Goal: Information Seeking & Learning: Check status

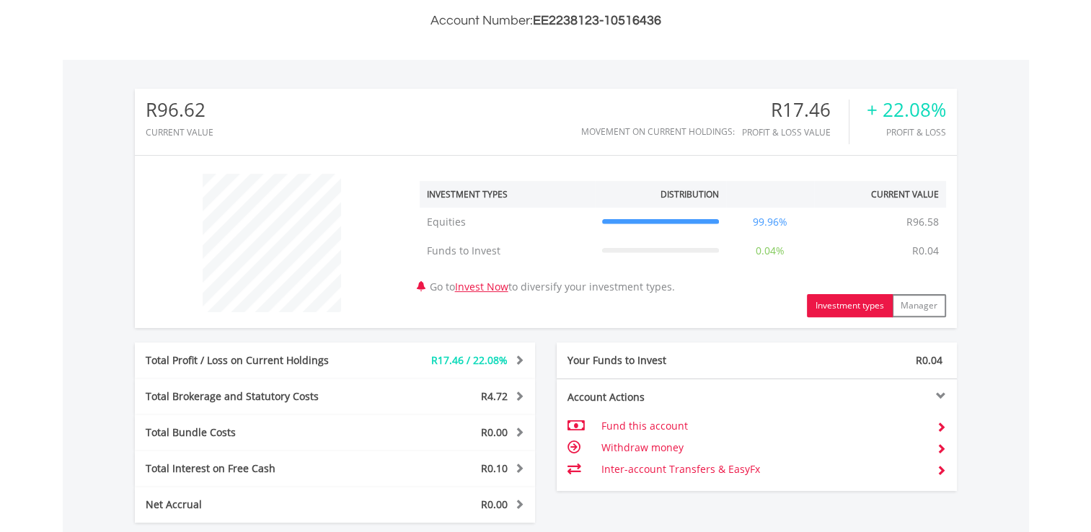
scroll to position [649, 0]
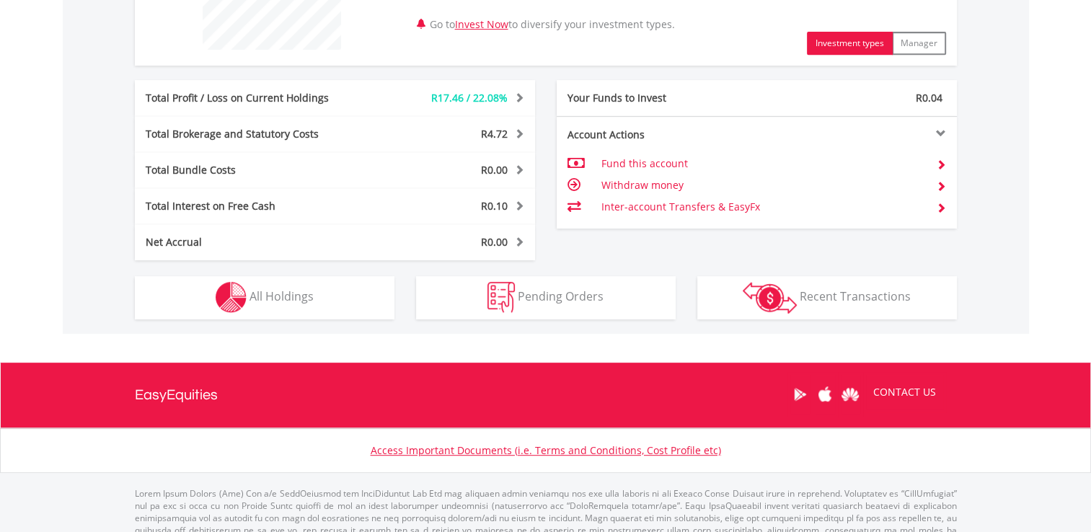
click at [376, 322] on div "R96.62 CURRENT VALUE Movement on Current Holdings: R17.46 Profit & Loss Value +…" at bounding box center [546, 65] width 966 height 536
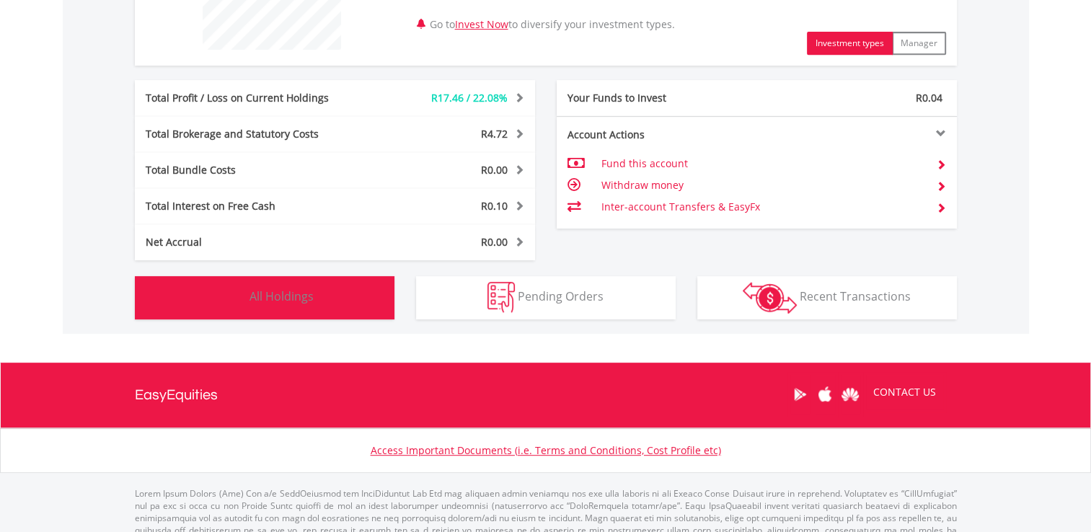
click at [386, 317] on button "Holdings All Holdings" at bounding box center [265, 297] width 260 height 43
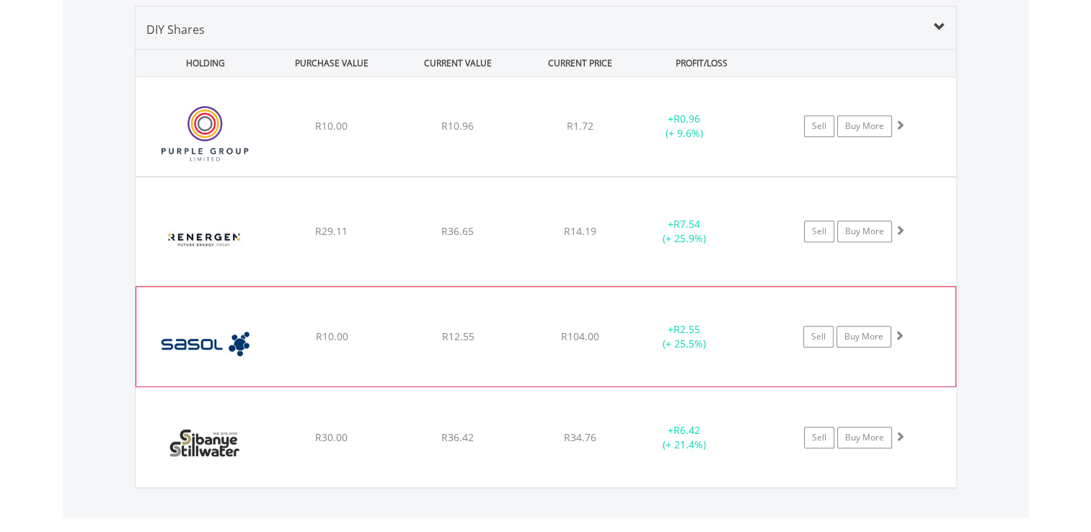
scroll to position [1010, 0]
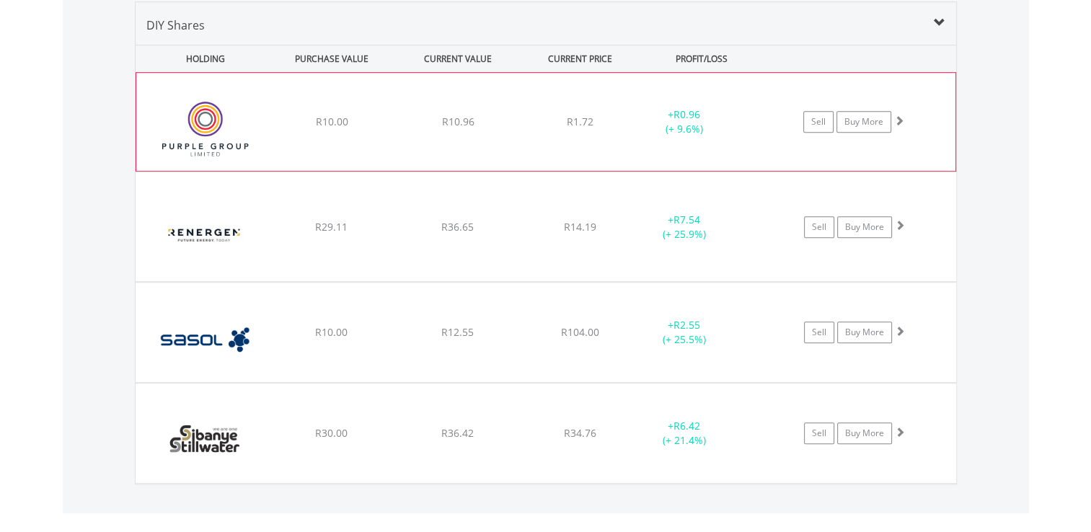
click at [542, 123] on div "R1.72" at bounding box center [580, 122] width 115 height 14
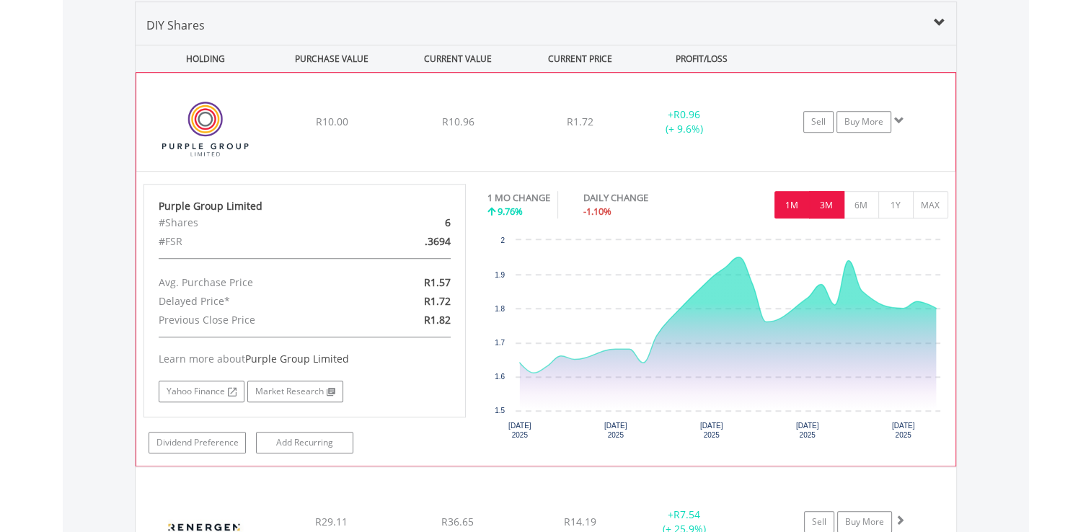
click at [820, 199] on button "3M" at bounding box center [826, 204] width 35 height 27
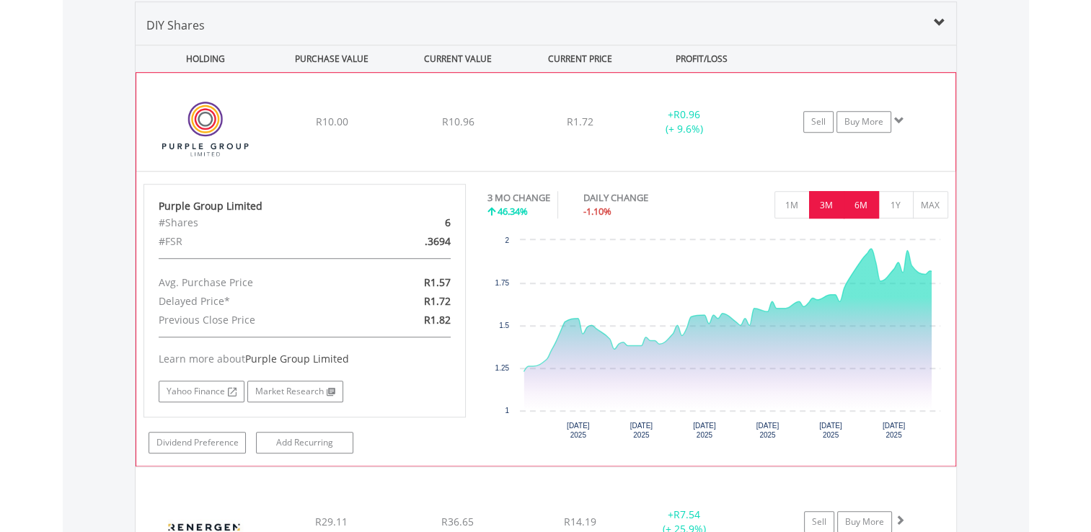
click at [867, 205] on button "6M" at bounding box center [860, 204] width 35 height 27
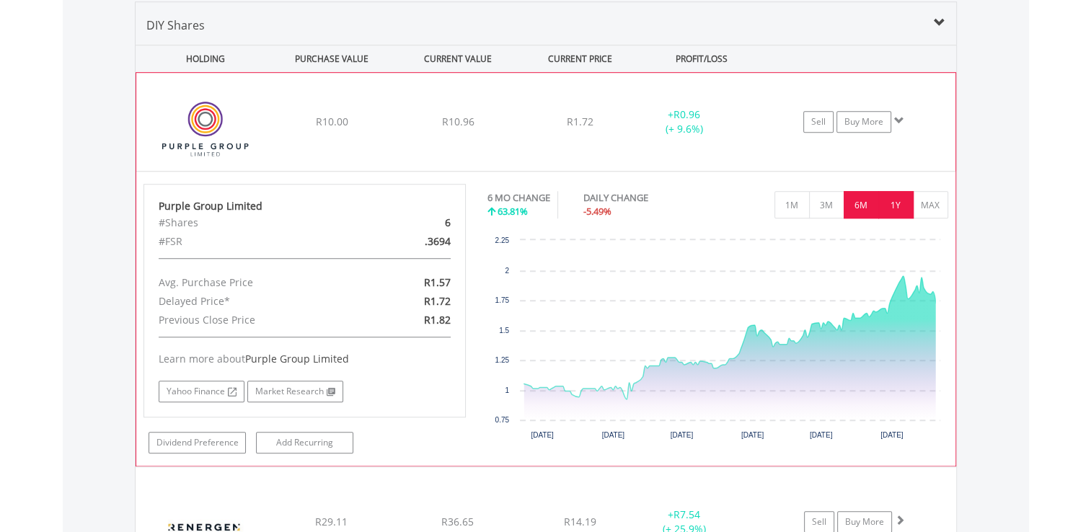
click at [888, 199] on button "1Y" at bounding box center [895, 204] width 35 height 27
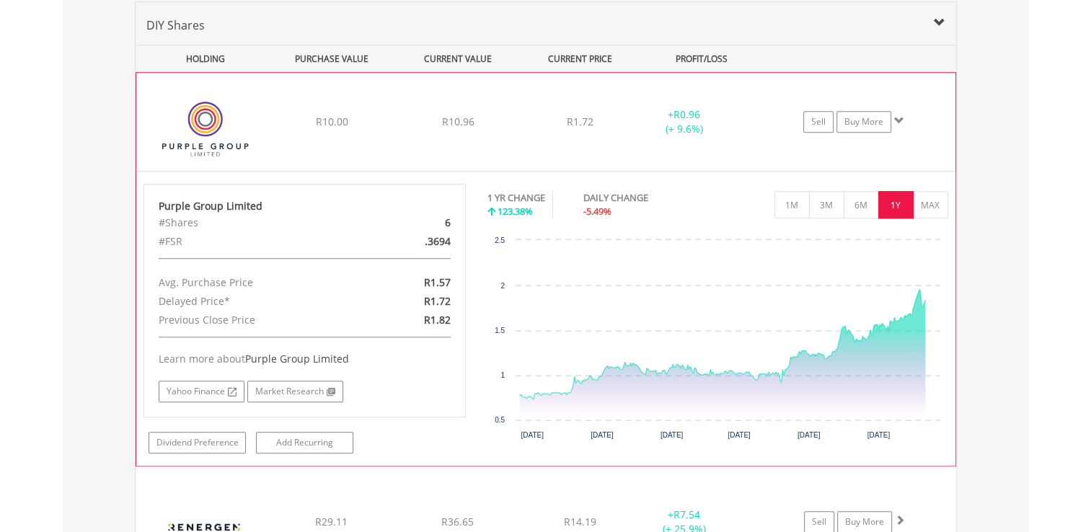
click at [953, 192] on div "No chart available. 1 YR CHANGE 123.38% DAILY CHANGE -5.49% 1M 3M 6M 1Y MAX Cha…" at bounding box center [718, 316] width 482 height 265
click at [930, 195] on button "MAX" at bounding box center [930, 204] width 35 height 27
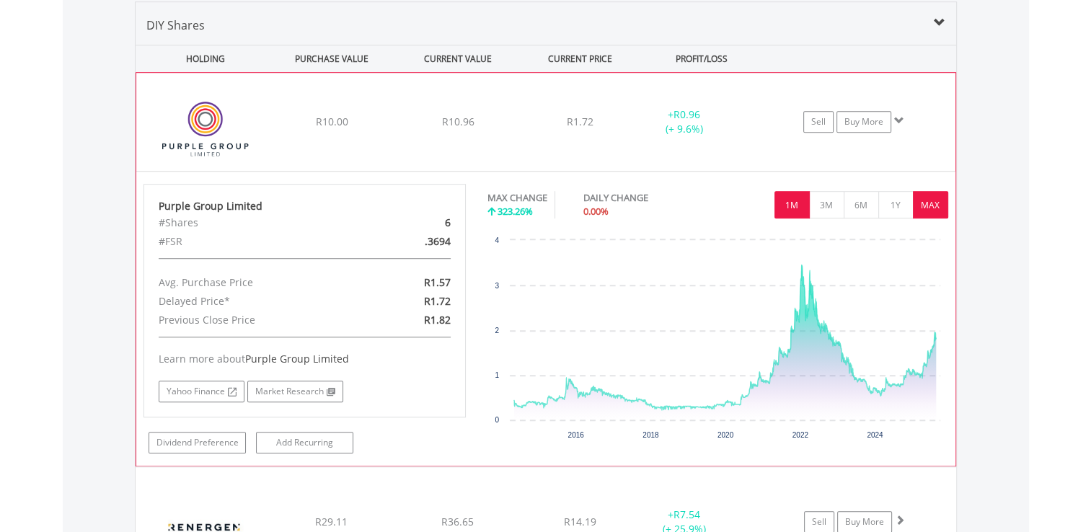
click at [789, 198] on button "1M" at bounding box center [791, 204] width 35 height 27
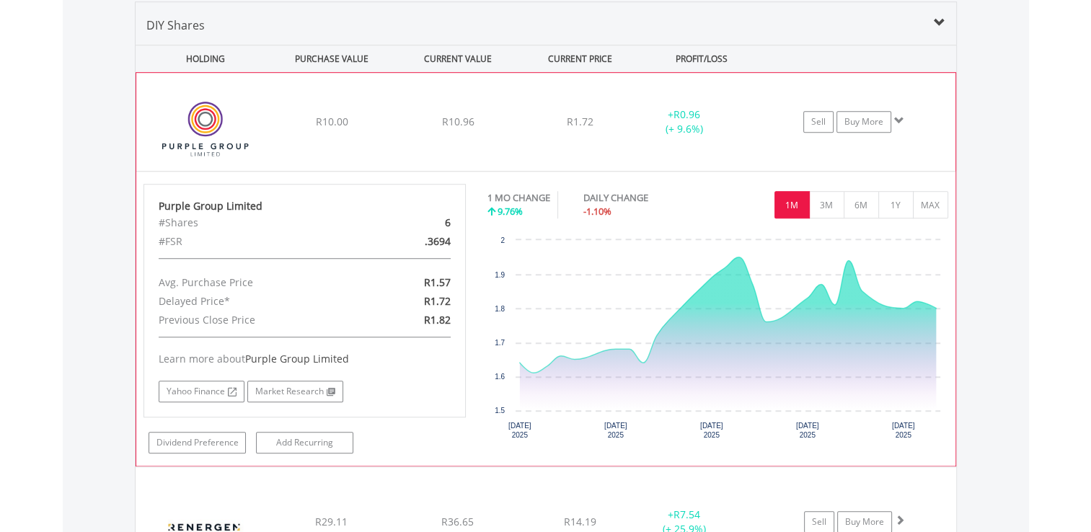
click at [334, 102] on div "﻿ Purple Group Limited R10.00 R10.96 R1.72 + R0.96 (+ 9.6%) Sell Buy More" at bounding box center [545, 122] width 819 height 98
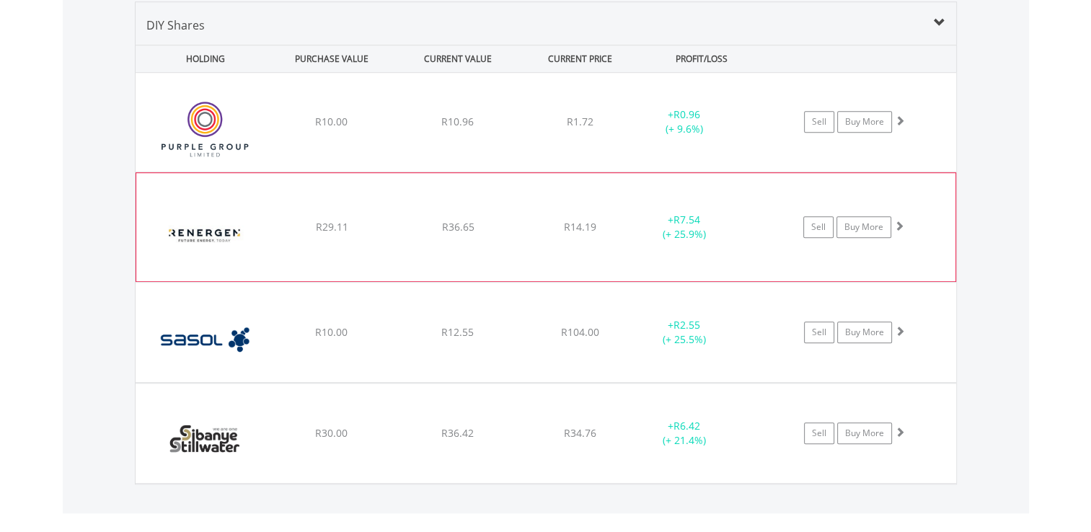
scroll to position [1154, 0]
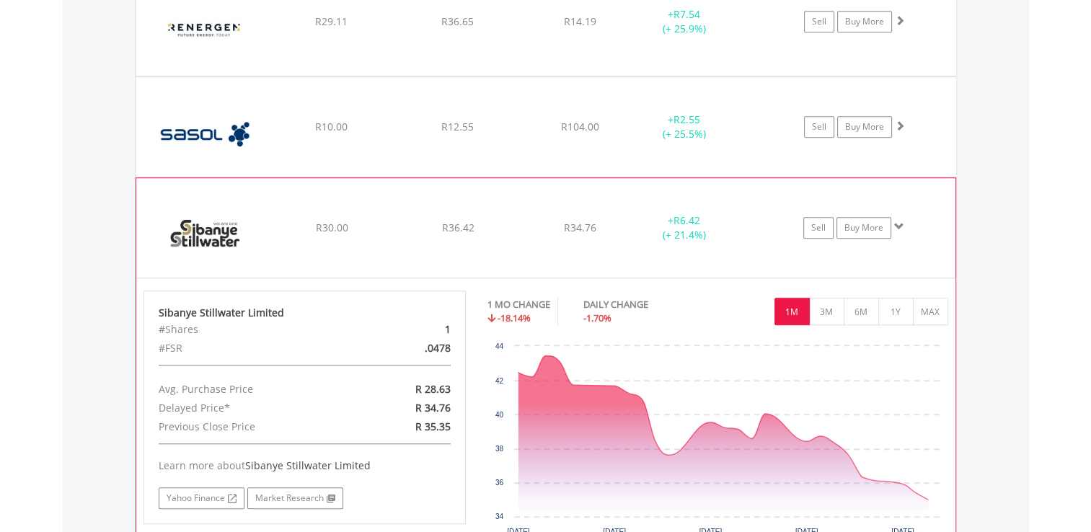
scroll to position [1298, 0]
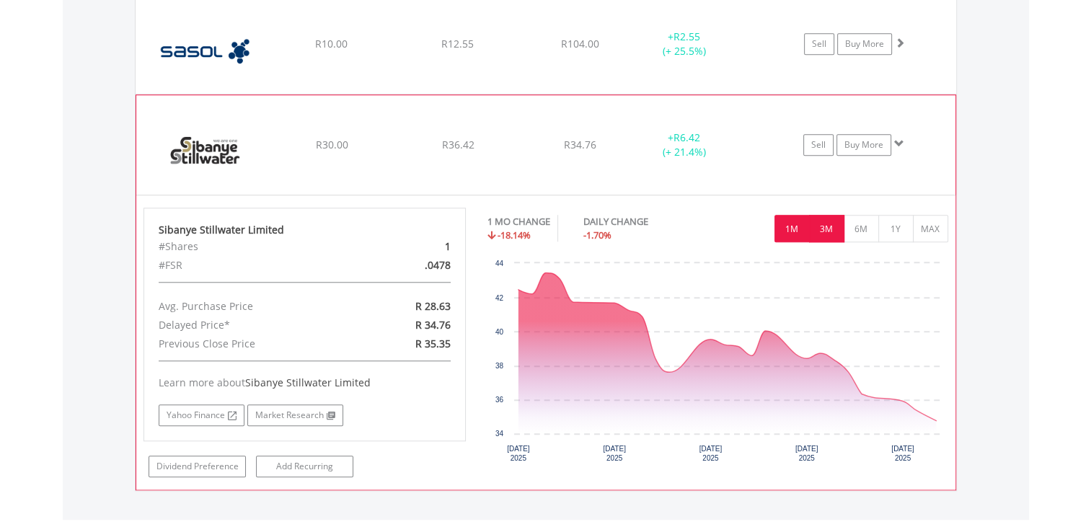
click at [839, 223] on button "3M" at bounding box center [826, 228] width 35 height 27
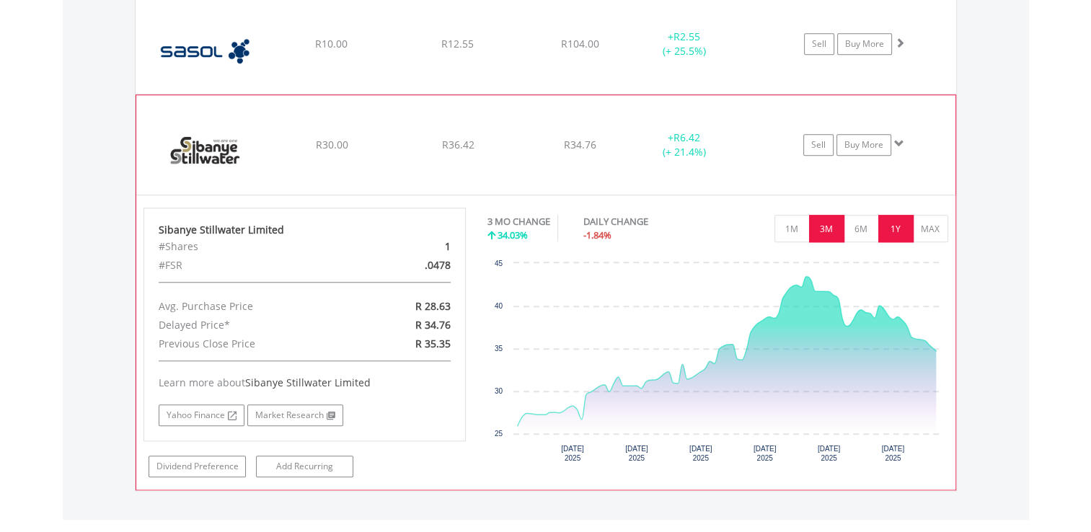
click at [892, 215] on button "1Y" at bounding box center [895, 228] width 35 height 27
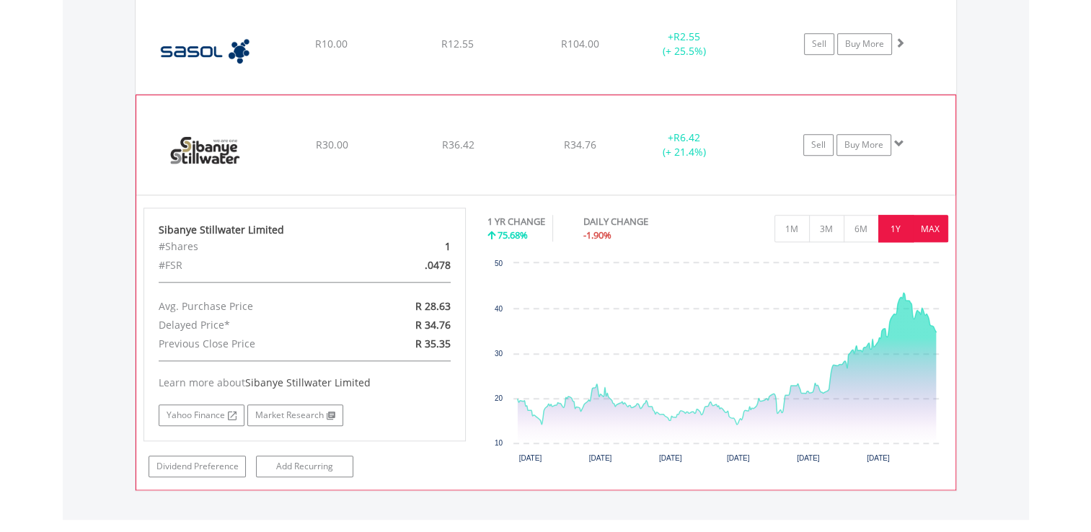
click at [934, 223] on button "MAX" at bounding box center [930, 228] width 35 height 27
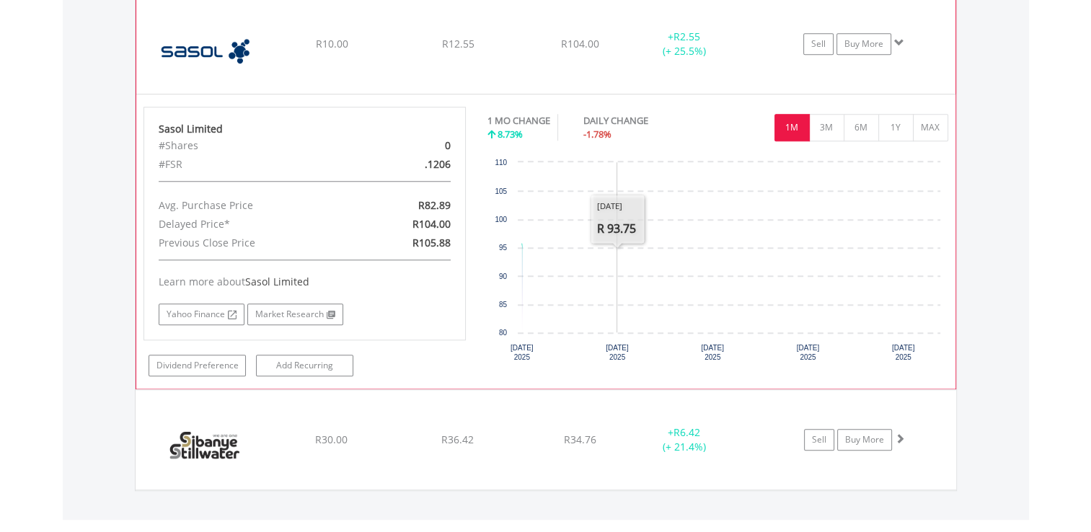
click at [605, 216] on rect "Interactive chart" at bounding box center [717, 263] width 460 height 216
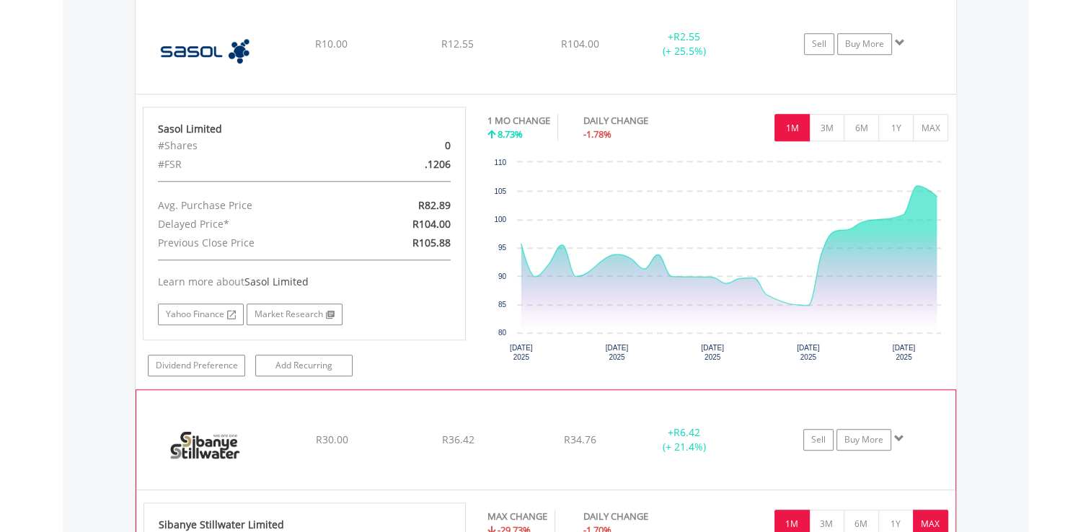
click at [782, 518] on button "1M" at bounding box center [791, 523] width 35 height 27
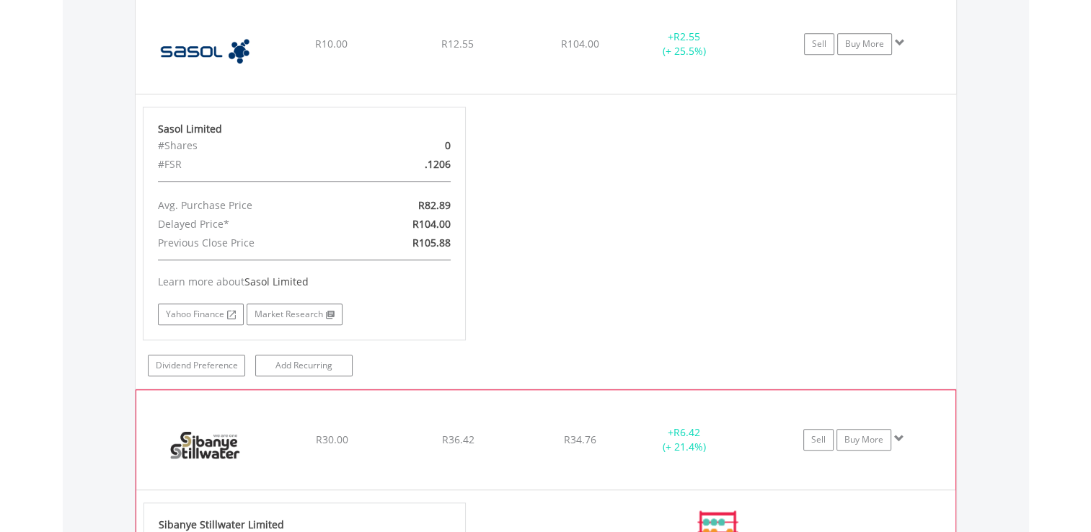
click at [787, 518] on div "No chart available. MAX CHANGE -29.73% DAILY CHANGE -1.70% 1M 3M 6M 1Y MAX Char…" at bounding box center [717, 532] width 461 height 60
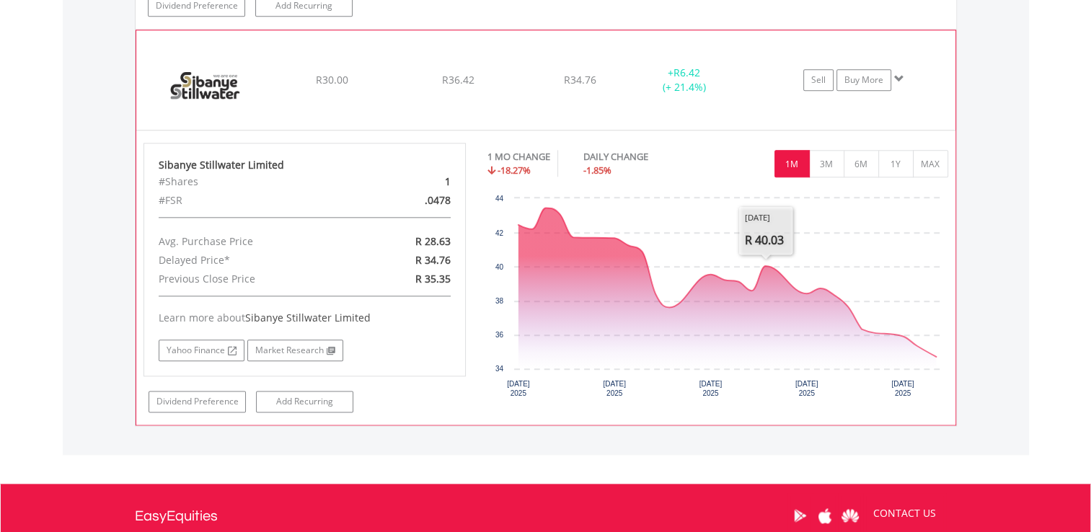
scroll to position [1659, 0]
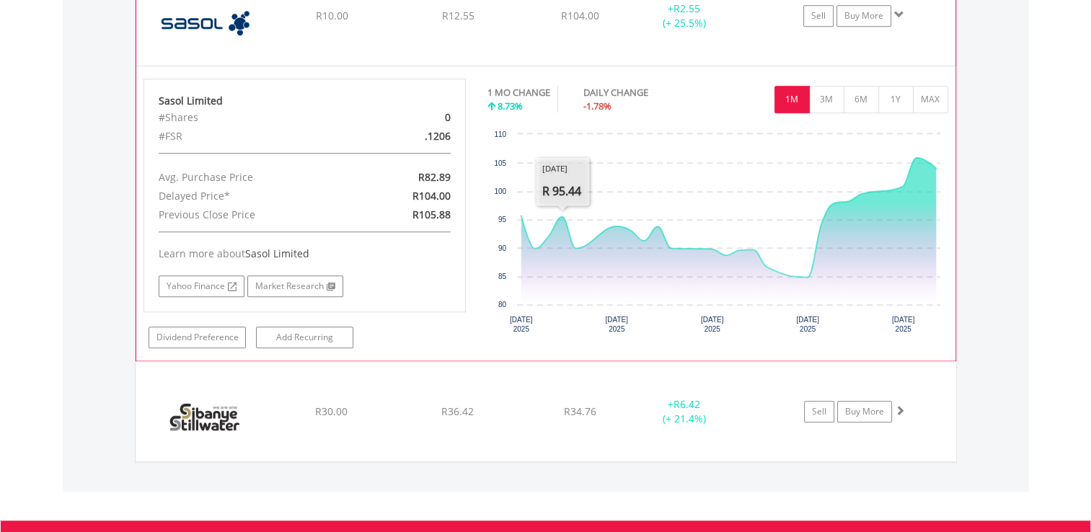
scroll to position [1302, 0]
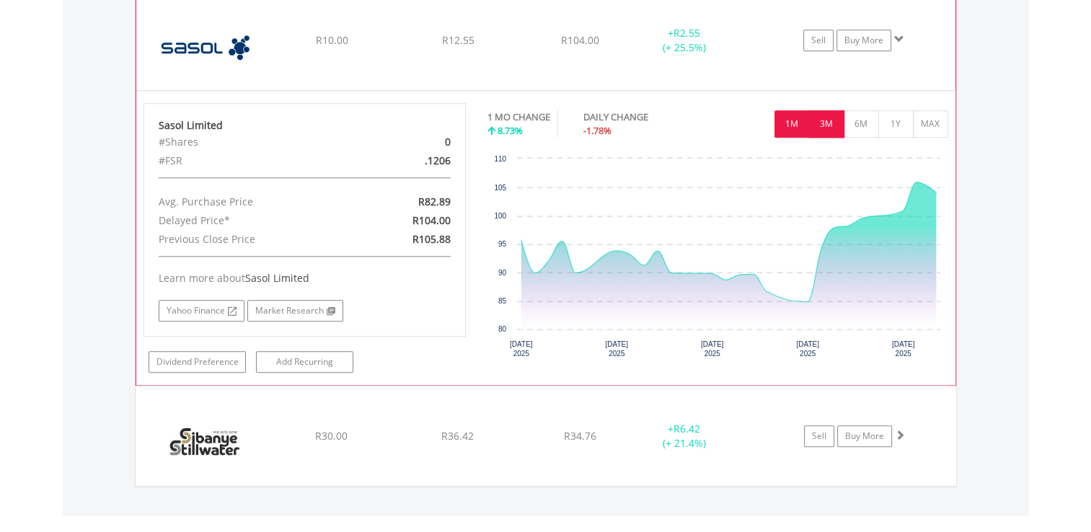
click at [815, 123] on button "3M" at bounding box center [826, 123] width 35 height 27
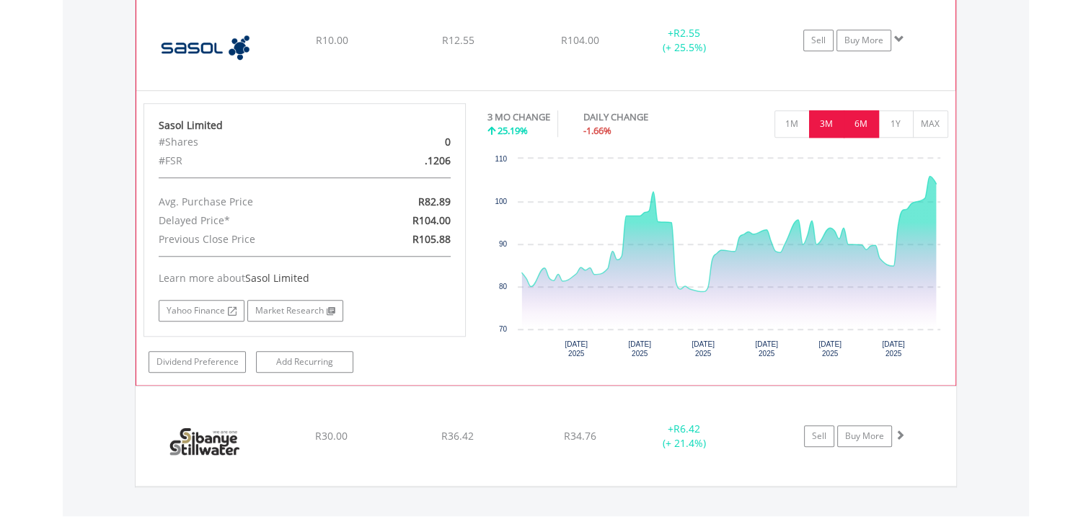
click at [851, 112] on button "6M" at bounding box center [860, 123] width 35 height 27
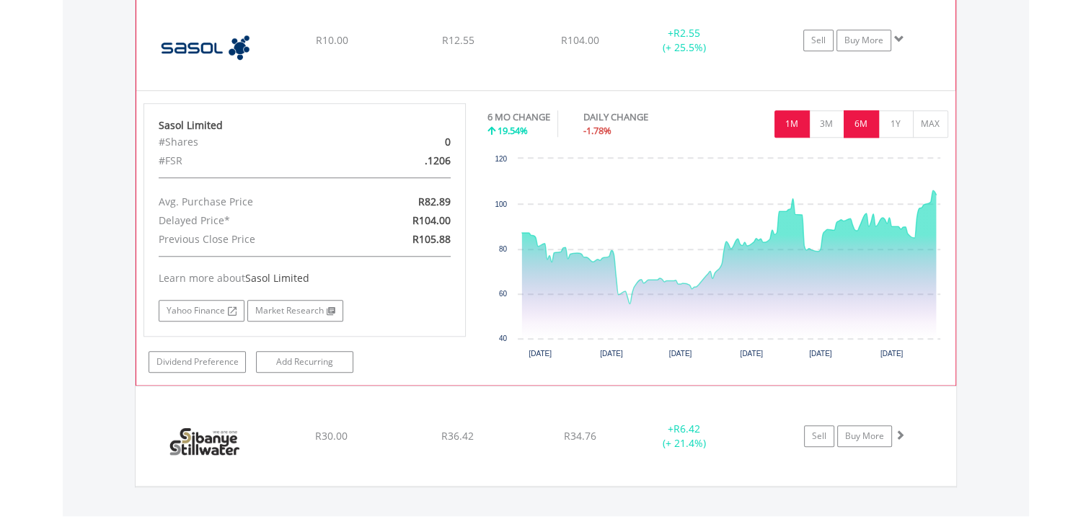
click at [781, 114] on button "1M" at bounding box center [791, 123] width 35 height 27
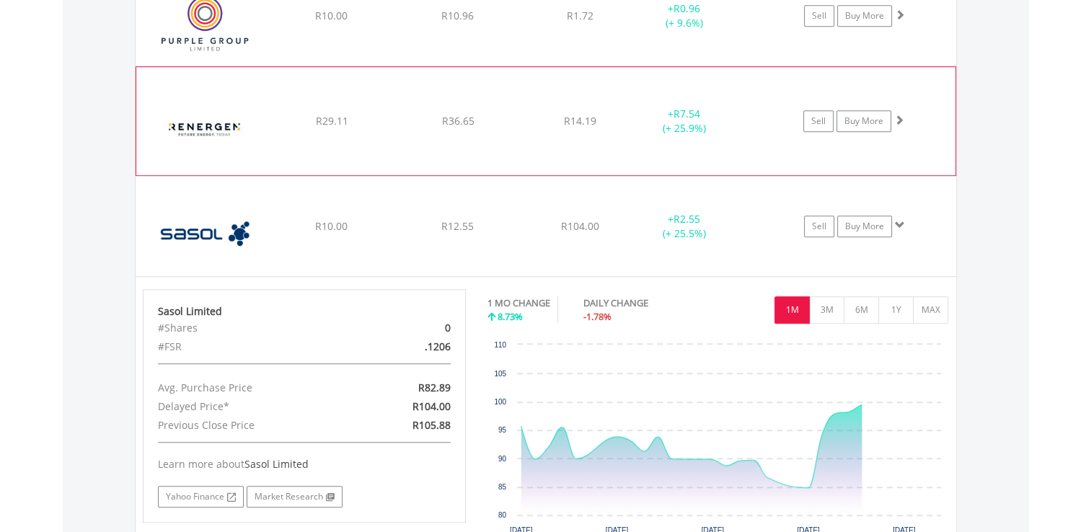
scroll to position [1086, 0]
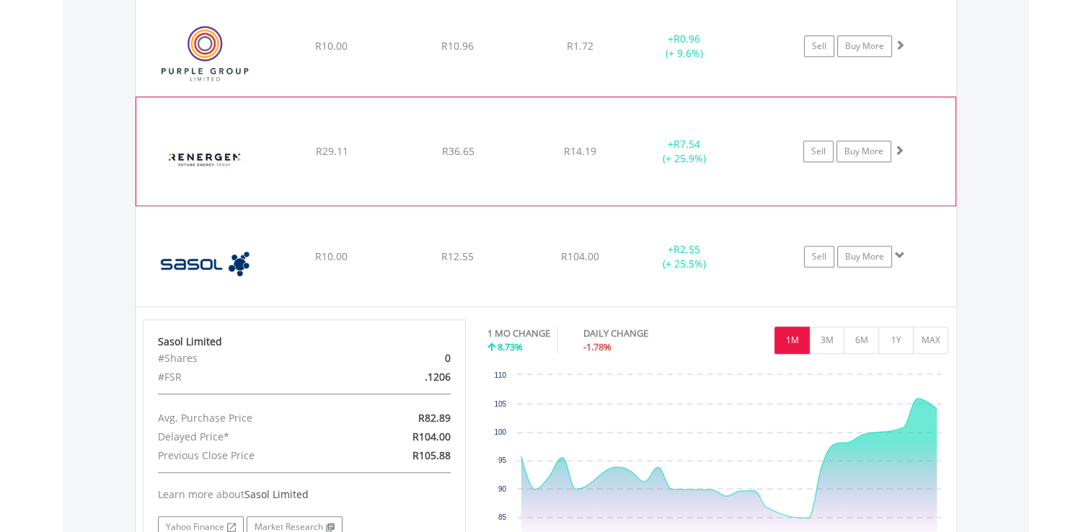
click at [673, 61] on div "+ R7.54 (+ 25.9%)" at bounding box center [684, 46] width 109 height 29
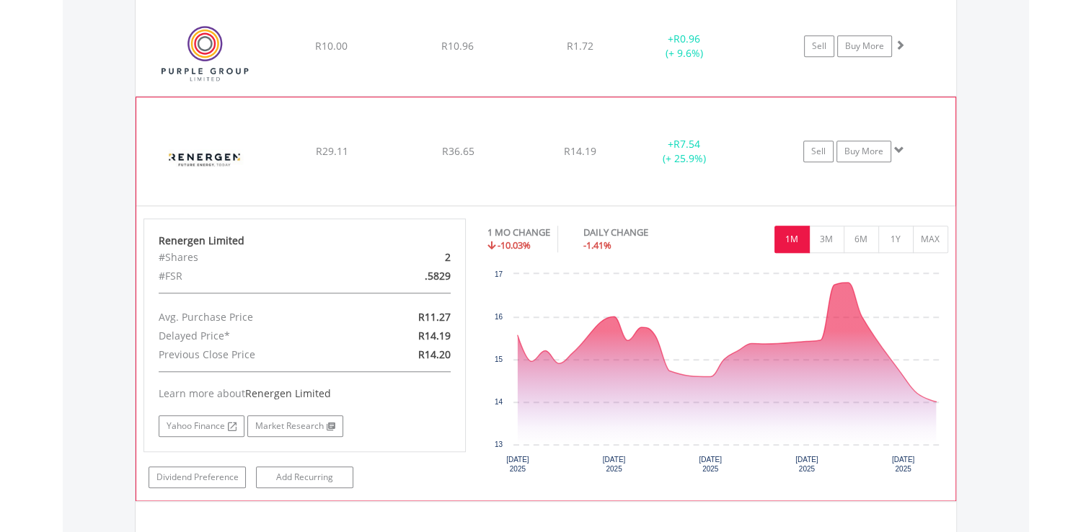
click at [667, 96] on div "﻿ Renergen Limited R29.11 R36.65 R14.19 + R7.54 (+ 25.9%) Sell Buy More" at bounding box center [546, 46] width 820 height 99
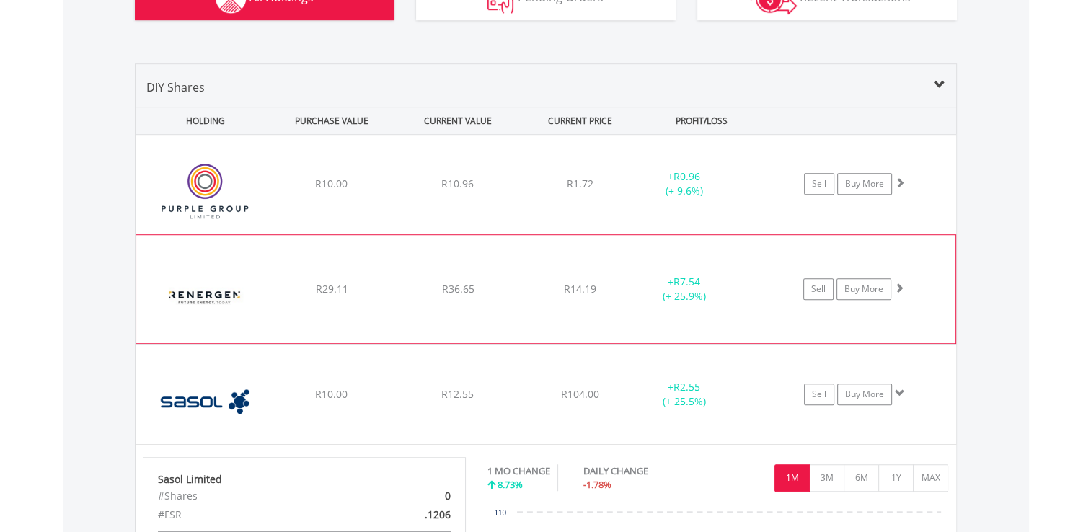
scroll to position [942, 0]
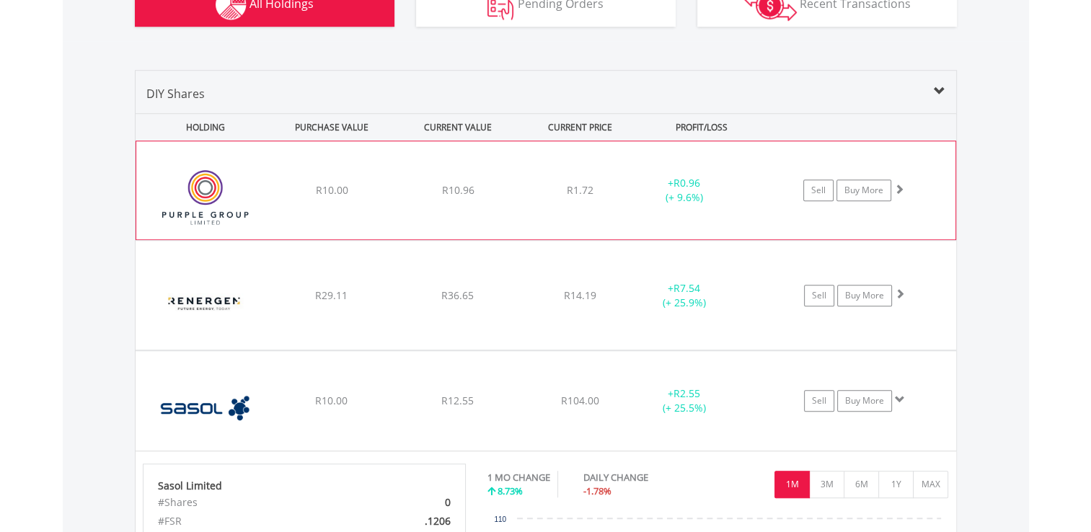
click at [648, 209] on div "﻿ Purple Group Limited R10.00 R10.96 R1.72 + R0.96 (+ 9.6%) Sell Buy More" at bounding box center [545, 190] width 819 height 98
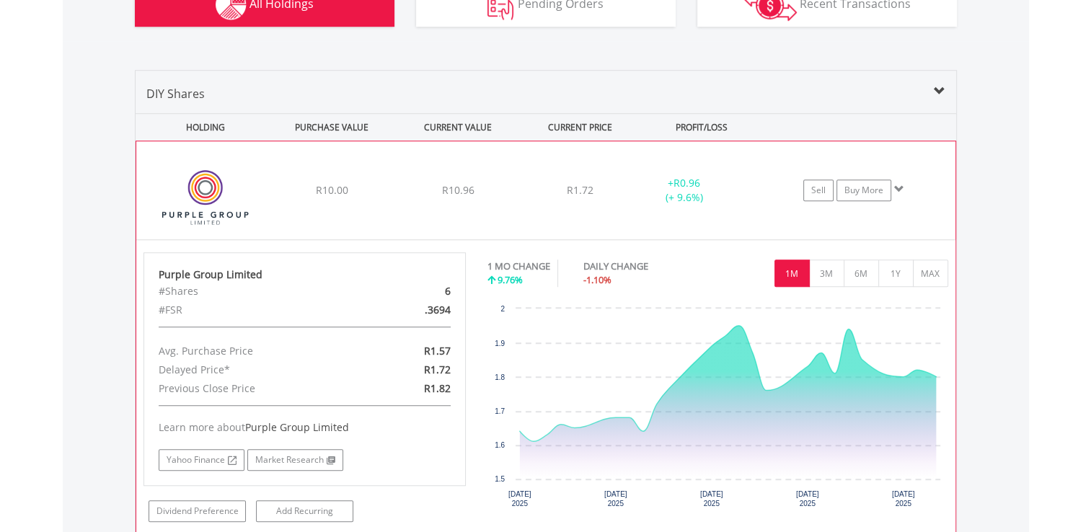
click at [644, 218] on div "﻿ Purple Group Limited R10.00 R10.96 R1.72 + R0.96 (+ 9.6%) Sell Buy More" at bounding box center [545, 190] width 819 height 98
